Goal: Check status: Check status

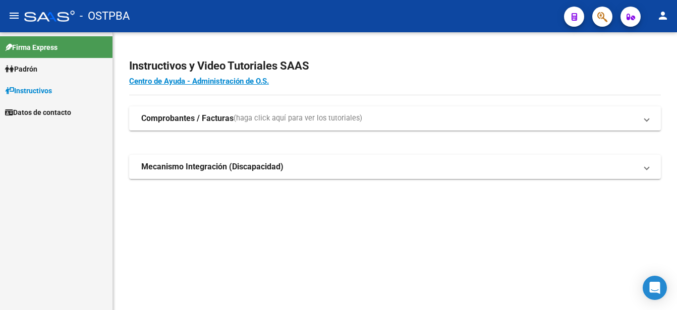
click at [37, 66] on span "Padrón" at bounding box center [21, 69] width 32 height 11
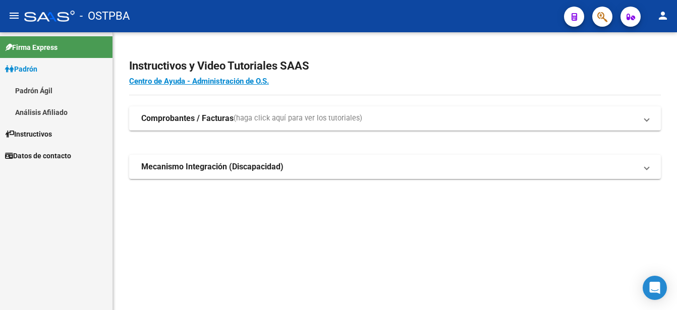
click at [35, 88] on link "Padrón Ágil" at bounding box center [56, 91] width 113 height 22
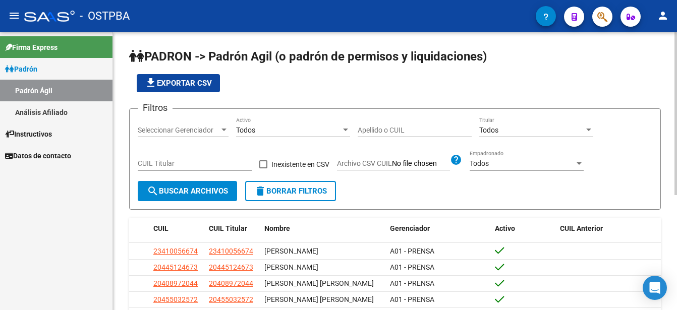
click at [360, 127] on input "Apellido o CUIL" at bounding box center [415, 130] width 114 height 9
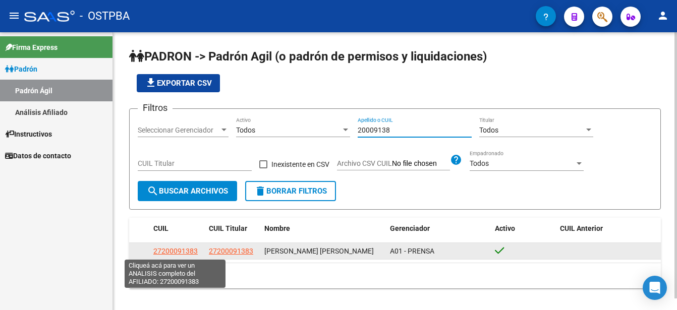
type input "20009138"
click at [180, 250] on span "27200091383" at bounding box center [175, 251] width 44 height 8
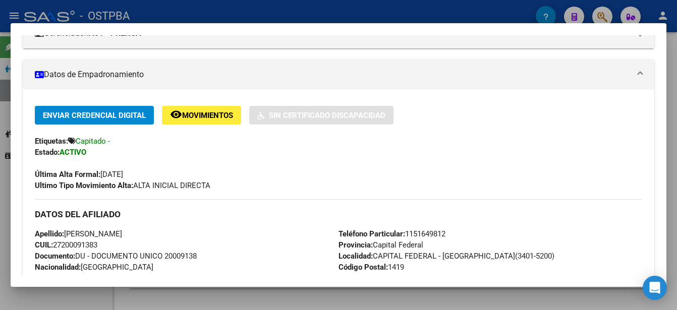
scroll to position [202, 0]
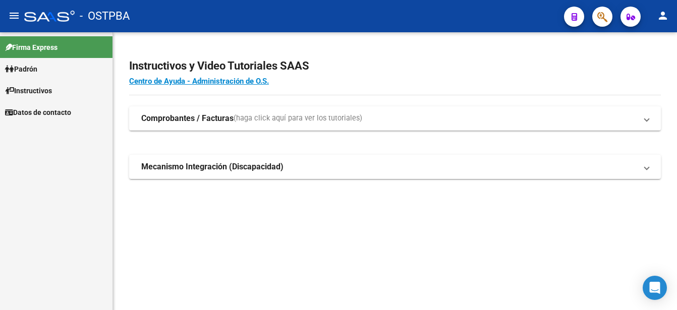
click at [30, 68] on span "Padrón" at bounding box center [21, 69] width 32 height 11
click at [31, 69] on span "Padrón" at bounding box center [21, 69] width 32 height 11
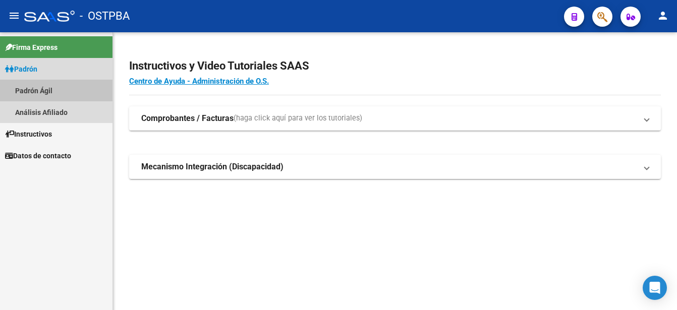
click at [38, 91] on link "Padrón Ágil" at bounding box center [56, 91] width 113 height 22
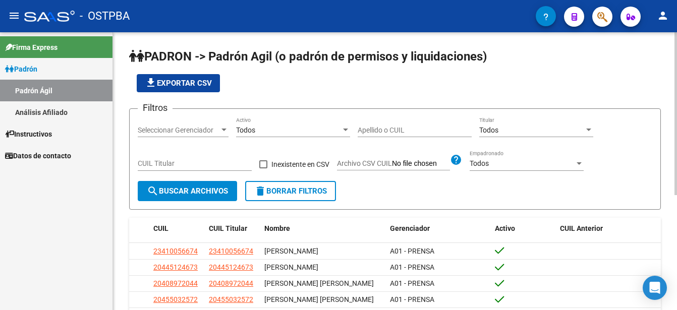
click at [363, 127] on input "Apellido o CUIL" at bounding box center [415, 130] width 114 height 9
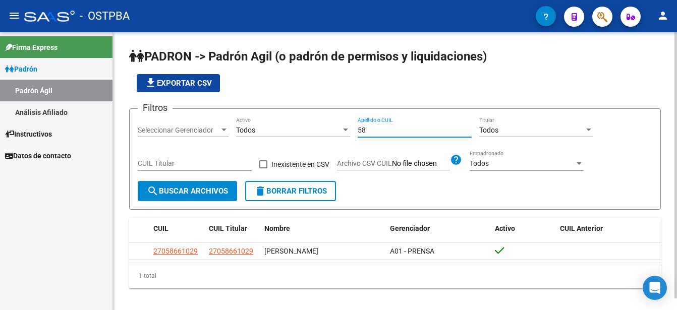
type input "5"
